Goal: Task Accomplishment & Management: Manage account settings

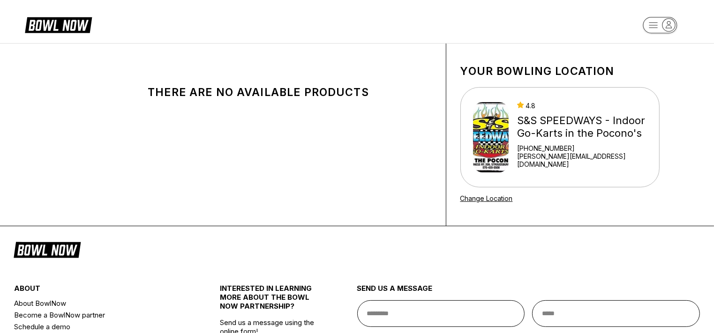
click at [669, 22] on icon "button" at bounding box center [668, 25] width 13 height 13
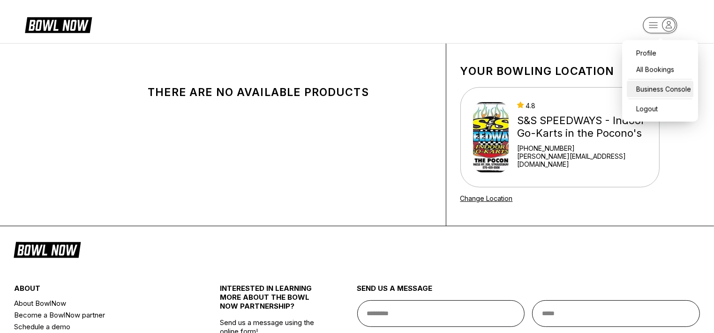
click at [655, 87] on div "Business Console" at bounding box center [660, 89] width 67 height 16
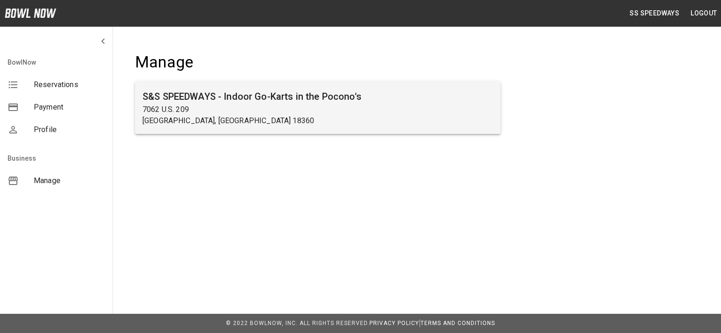
click at [354, 107] on p "7062 U.S. 209" at bounding box center [317, 109] width 351 height 11
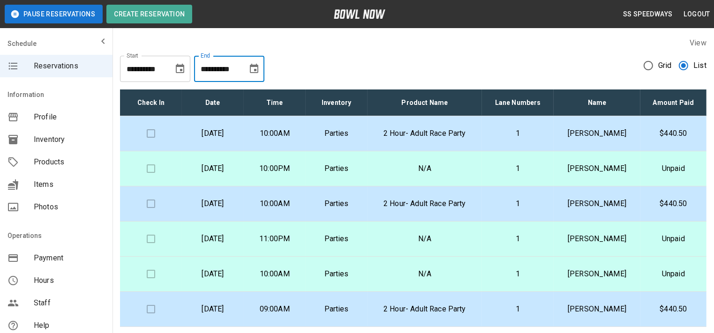
click at [239, 67] on input "**********" at bounding box center [217, 69] width 47 height 26
click at [259, 67] on icon "Choose date, selected date is Sep 13, 2025" at bounding box center [253, 68] width 11 height 11
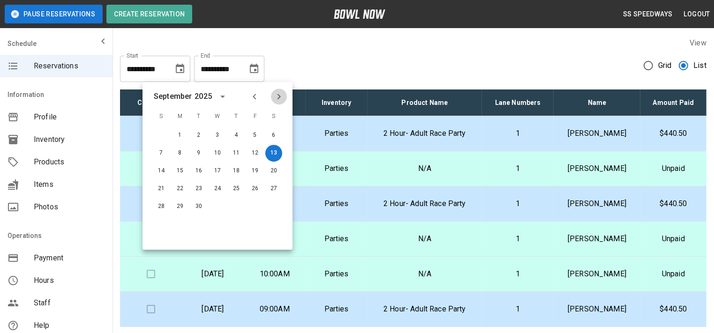
click at [281, 96] on icon "Next month" at bounding box center [278, 96] width 11 height 11
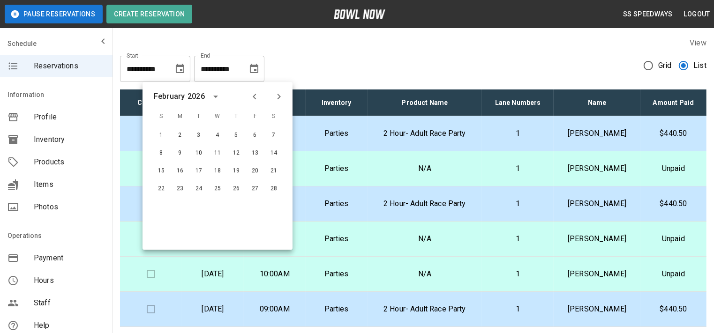
click at [281, 96] on icon "Next month" at bounding box center [278, 96] width 11 height 11
click at [277, 152] on button "14" at bounding box center [273, 153] width 17 height 17
type input "**********"
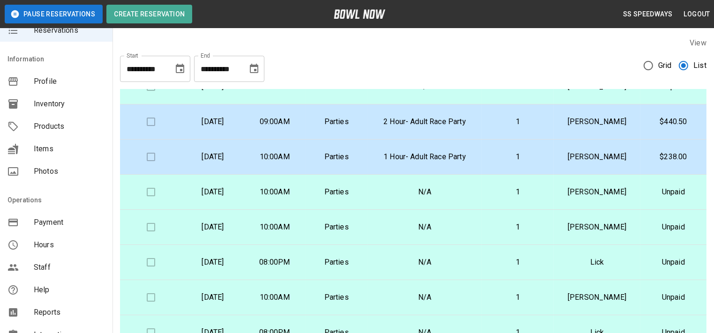
scroll to position [94, 0]
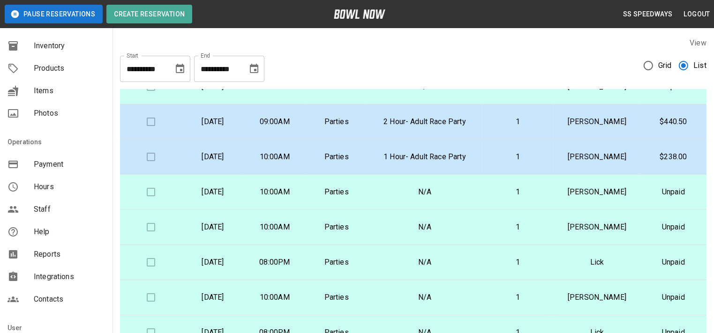
click at [52, 163] on span "Payment" at bounding box center [69, 164] width 71 height 11
